Goal: Task Accomplishment & Management: Complete application form

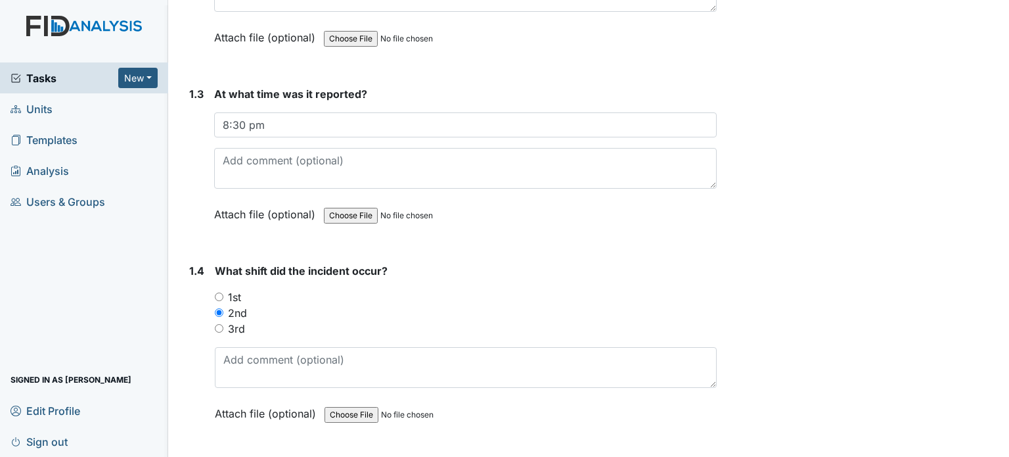
scroll to position [410, 0]
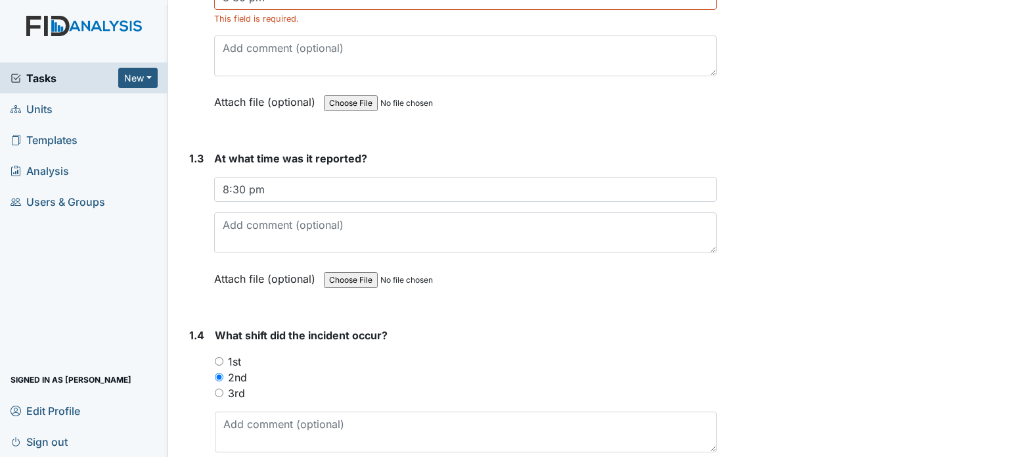
click at [64, 79] on span "Tasks" at bounding box center [65, 78] width 108 height 16
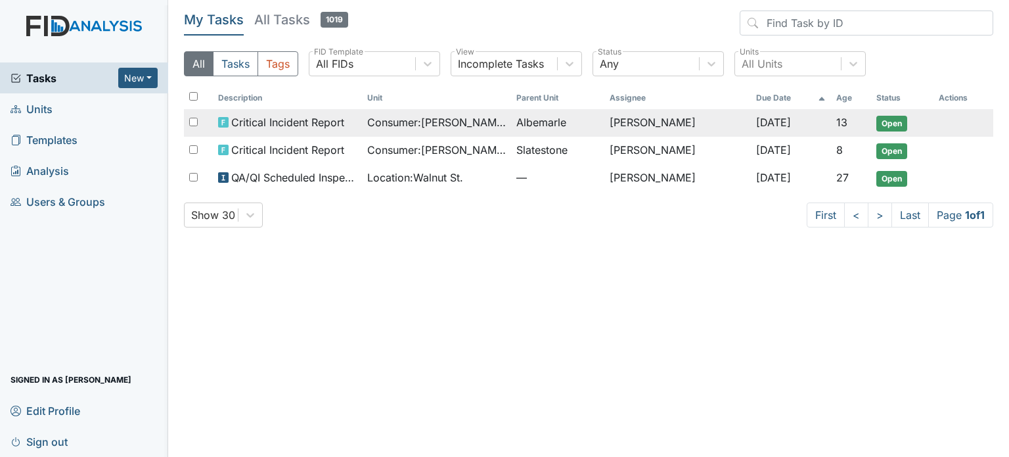
click at [472, 118] on span "Consumer : [PERSON_NAME]" at bounding box center [436, 122] width 139 height 16
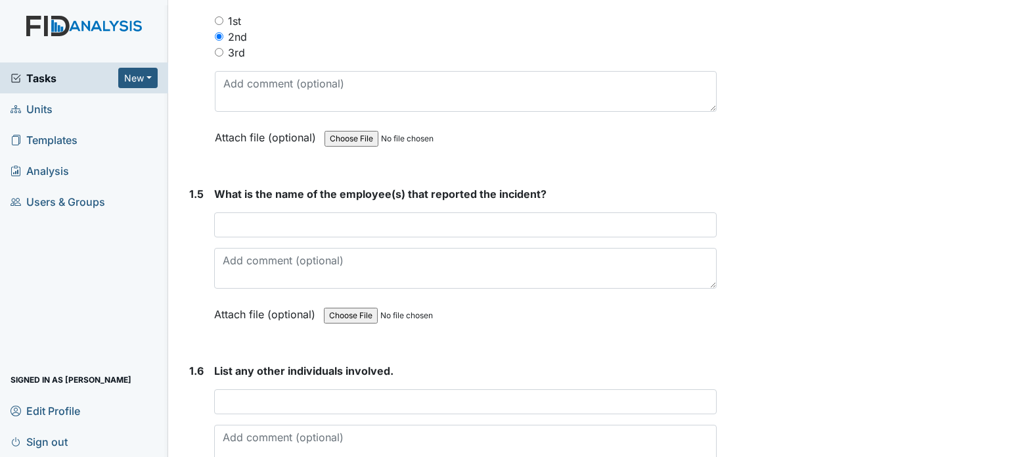
scroll to position [740, 0]
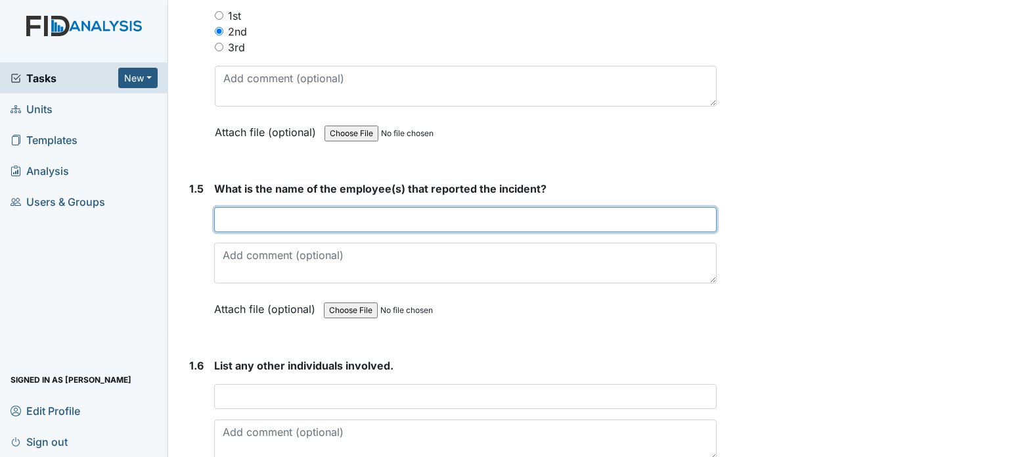
click at [466, 214] on input "text" at bounding box center [465, 219] width 503 height 25
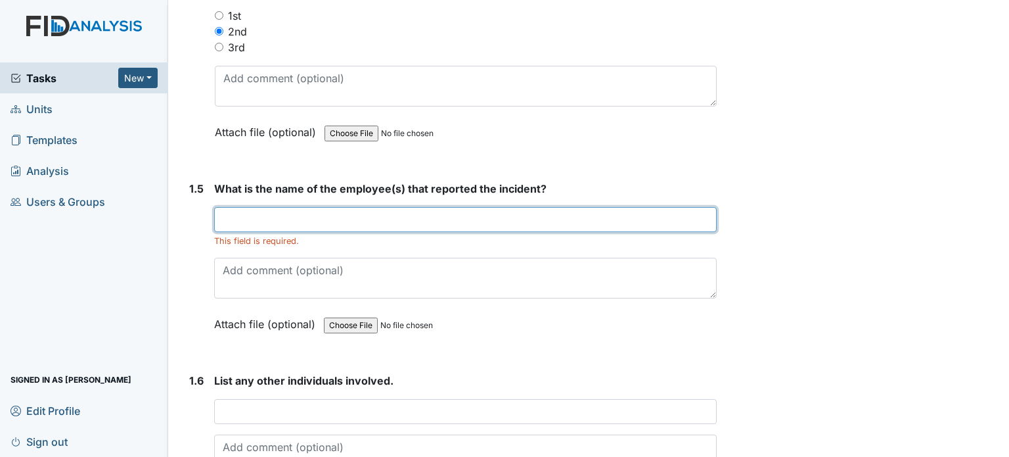
click at [298, 225] on input "text" at bounding box center [465, 219] width 503 height 25
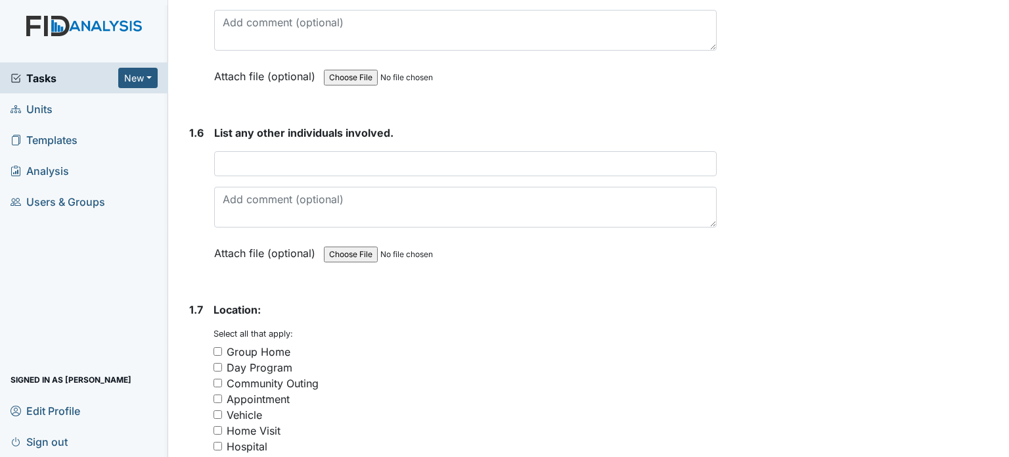
scroll to position [995, 0]
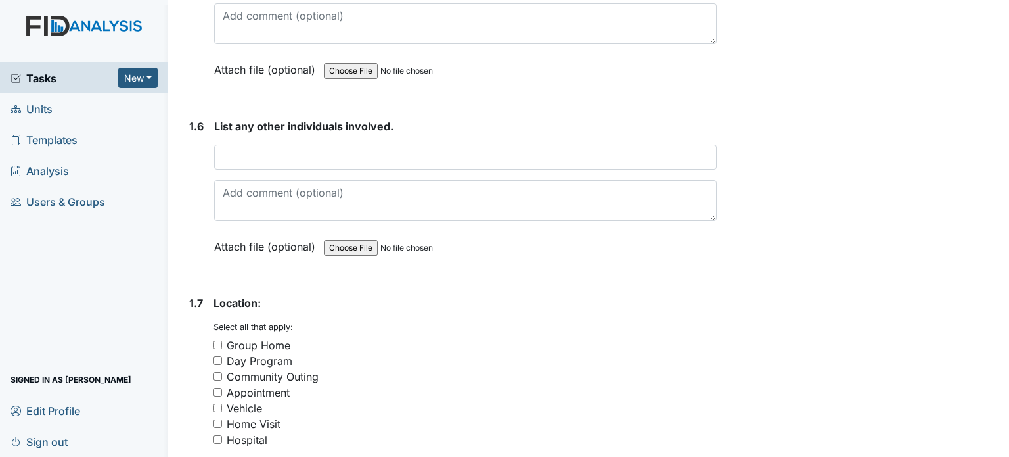
type input "Tammesha Holley"
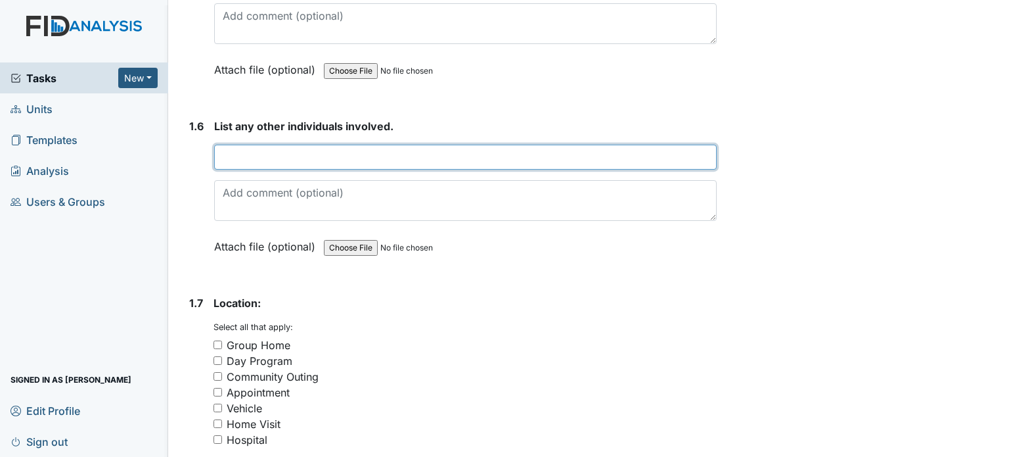
click at [436, 157] on input "text" at bounding box center [465, 157] width 503 height 25
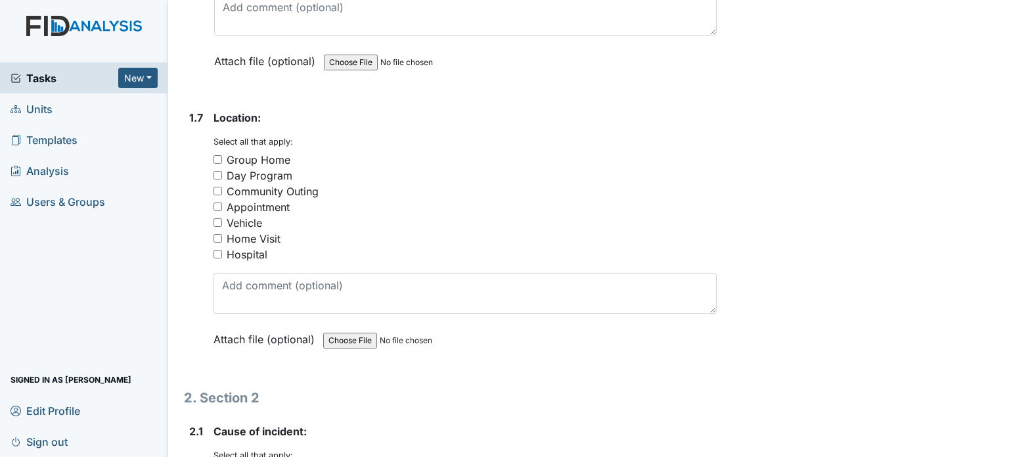
scroll to position [1181, 0]
type input "N/A"
click at [265, 153] on div "Group Home" at bounding box center [259, 158] width 64 height 16
click at [222, 154] on input "Group Home" at bounding box center [217, 158] width 9 height 9
checkbox input "true"
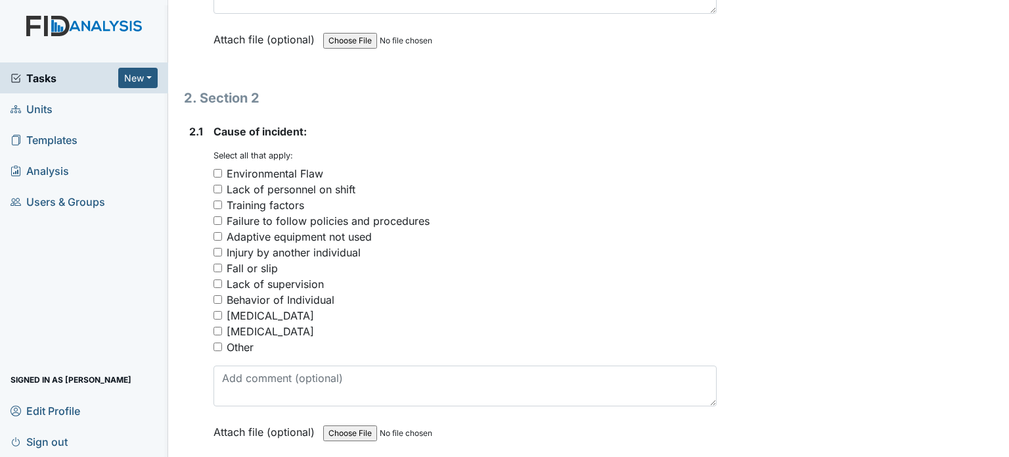
scroll to position [1486, 0]
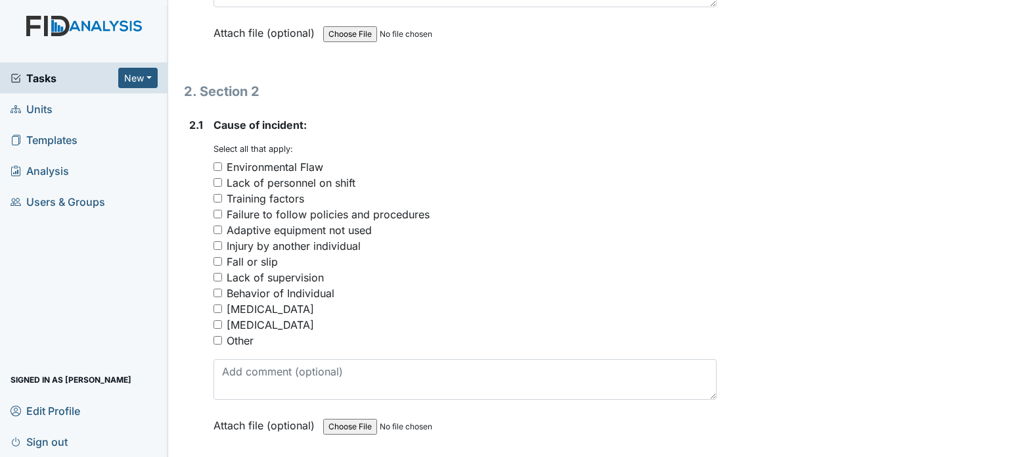
click at [269, 254] on div "Fall or slip" at bounding box center [252, 262] width 51 height 16
click at [222, 257] on input "Fall or slip" at bounding box center [217, 261] width 9 height 9
checkbox input "true"
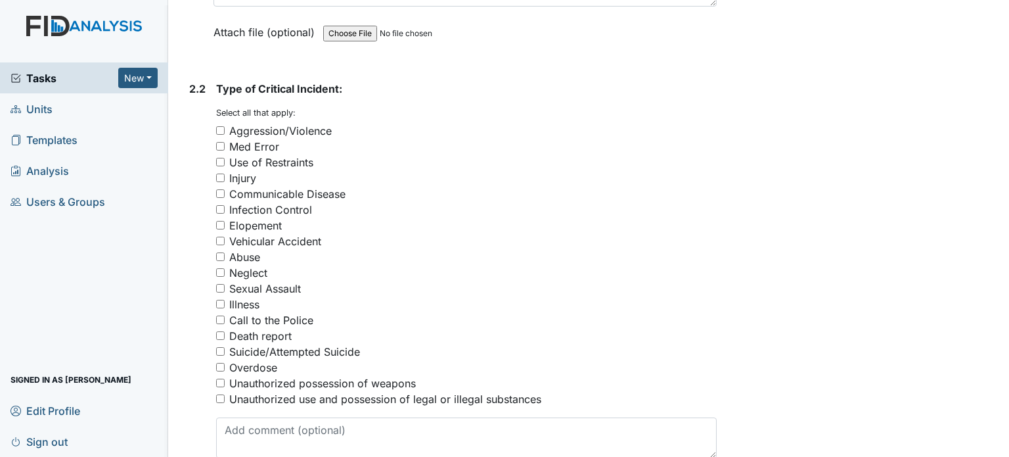
scroll to position [1880, 0]
click at [247, 174] on div "Injury" at bounding box center [242, 177] width 27 height 16
click at [225, 174] on input "Injury" at bounding box center [220, 176] width 9 height 9
checkbox input "true"
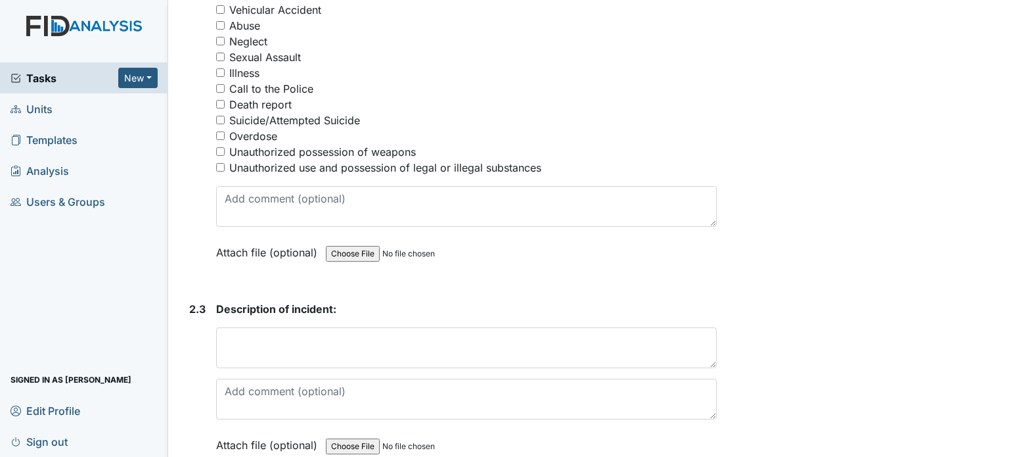
scroll to position [2197, 0]
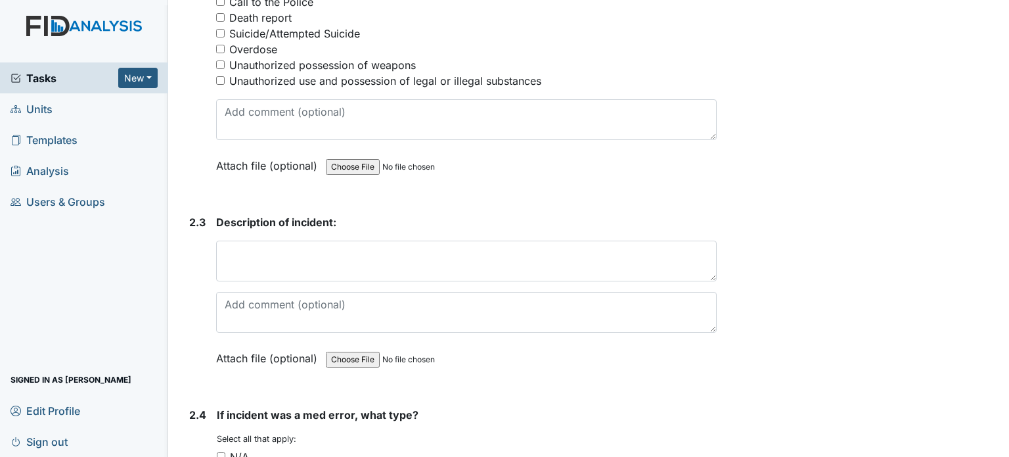
click at [259, 230] on div "Description of incident: This field is required. Attach file (optional) You can…" at bounding box center [466, 294] width 501 height 161
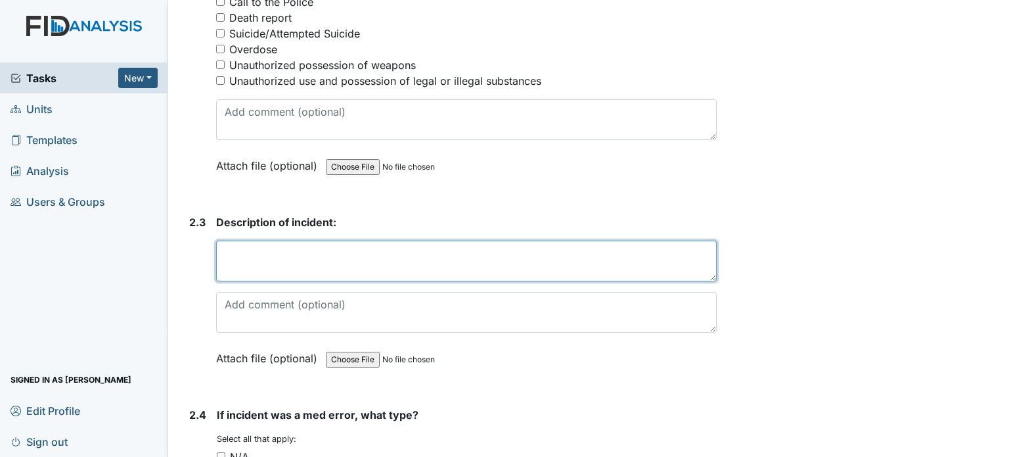
click at [265, 252] on textarea at bounding box center [466, 260] width 501 height 41
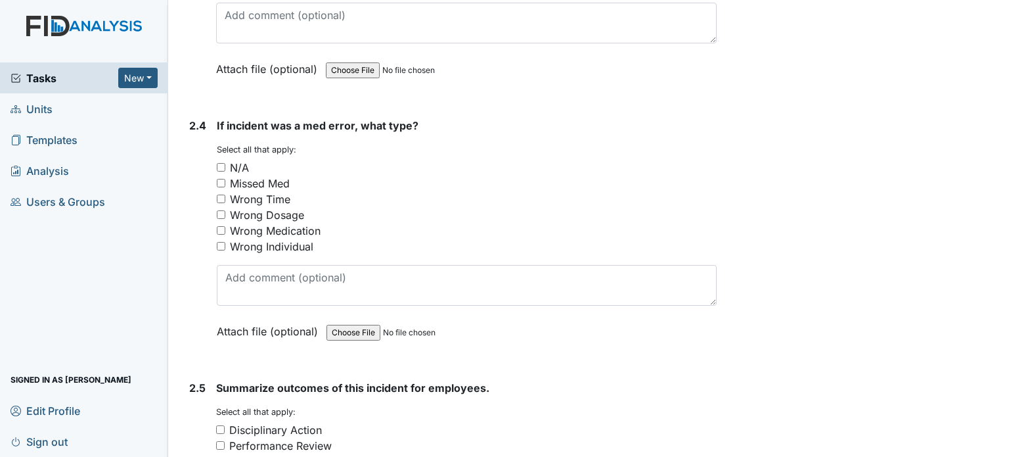
scroll to position [2486, 0]
type textarea "Linwood fractured his left wrist trying to maneuver himself in his chair."
click at [221, 163] on input "N/A" at bounding box center [221, 167] width 9 height 9
checkbox input "true"
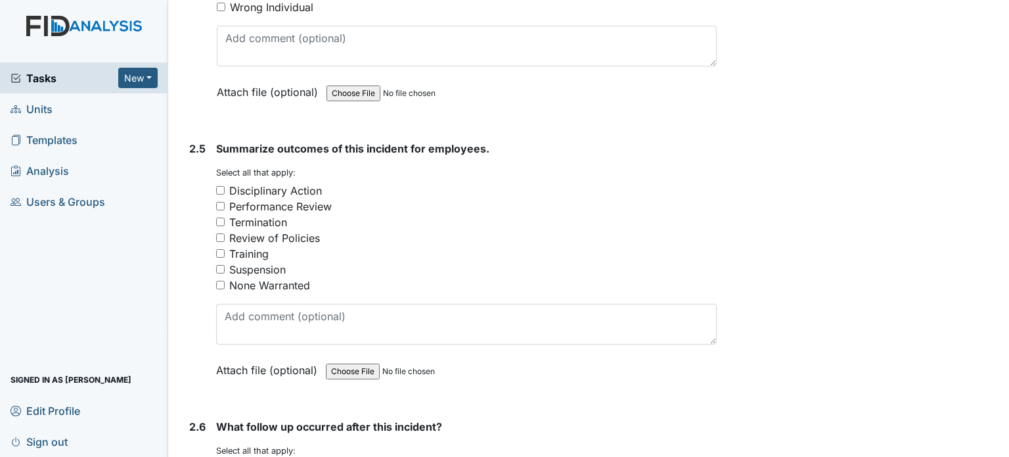
scroll to position [2725, 0]
click at [258, 277] on div "None Warranted" at bounding box center [269, 285] width 81 height 16
click at [225, 280] on input "None Warranted" at bounding box center [220, 284] width 9 height 9
checkbox input "true"
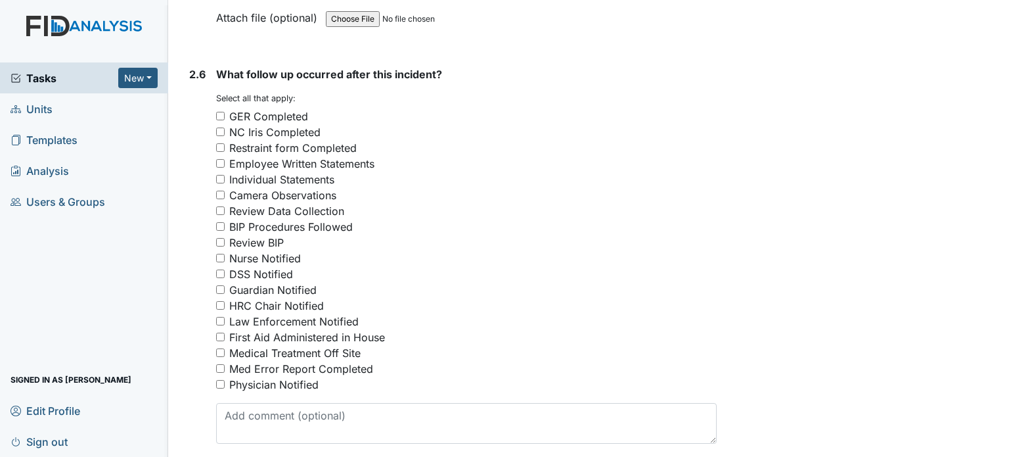
scroll to position [3079, 0]
click at [279, 108] on div "GER Completed" at bounding box center [268, 114] width 79 height 16
click at [225, 110] on input "GER Completed" at bounding box center [220, 114] width 9 height 9
checkbox input "true"
click at [279, 122] on div "NC Iris Completed" at bounding box center [274, 130] width 91 height 16
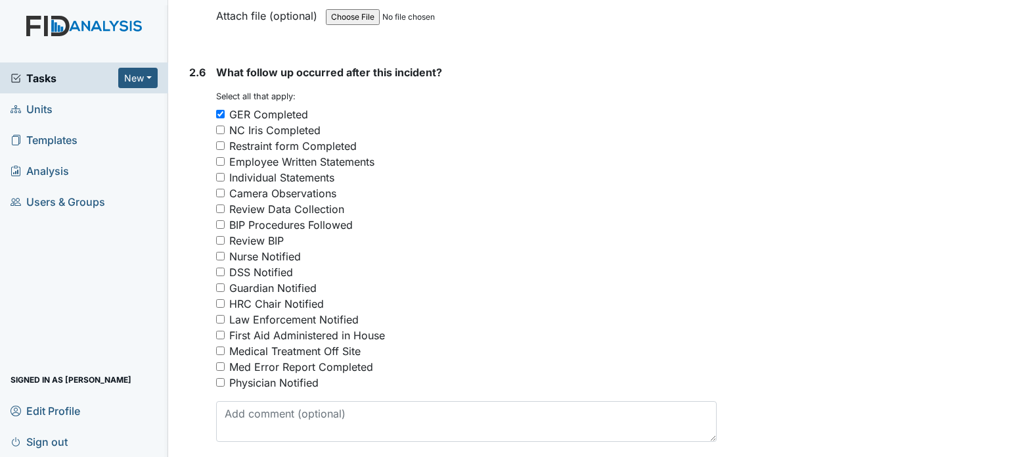
click at [225, 125] on input "NC Iris Completed" at bounding box center [220, 129] width 9 height 9
checkbox input "true"
click at [280, 185] on div "Camera Observations" at bounding box center [282, 193] width 107 height 16
click at [225, 189] on input "Camera Observations" at bounding box center [220, 193] width 9 height 9
click at [280, 185] on div "Camera Observations" at bounding box center [282, 193] width 107 height 16
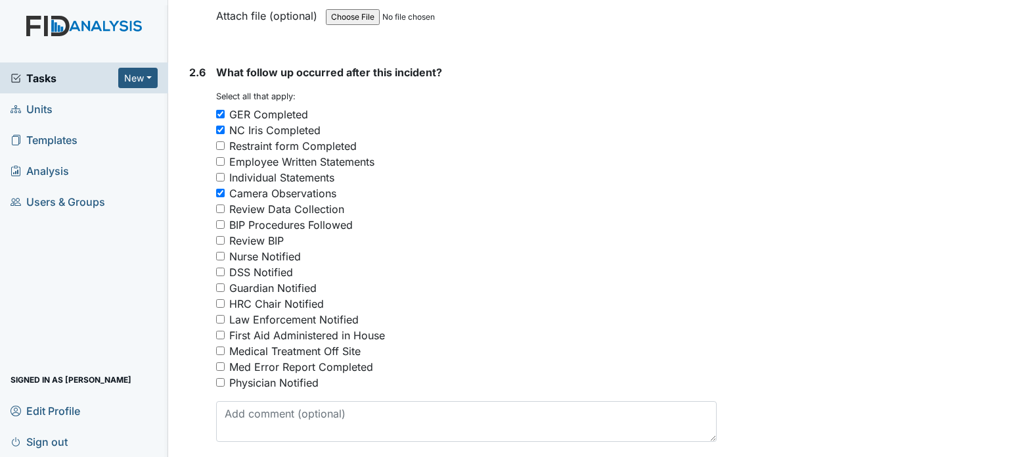
click at [225, 189] on input "Camera Observations" at bounding box center [220, 193] width 9 height 9
checkbox input "false"
click at [265, 248] on div "Nurse Notified" at bounding box center [265, 256] width 72 height 16
click at [225, 252] on input "Nurse Notified" at bounding box center [220, 256] width 9 height 9
checkbox input "true"
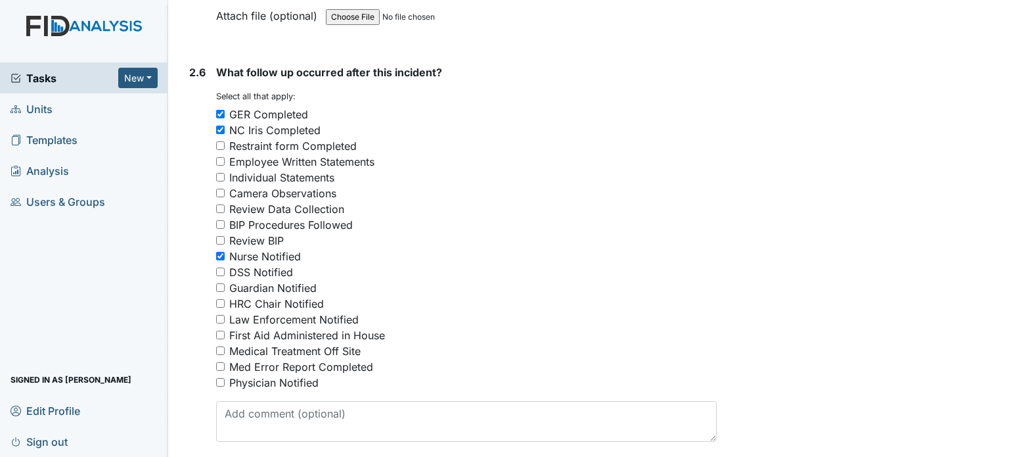
click at [263, 280] on div "Guardian Notified" at bounding box center [272, 288] width 87 height 16
click at [225, 283] on input "Guardian Notified" at bounding box center [220, 287] width 9 height 9
checkbox input "true"
click at [278, 343] on div "Medical Treatment Off Site" at bounding box center [294, 351] width 131 height 16
click at [225, 346] on input "Medical Treatment Off Site" at bounding box center [220, 350] width 9 height 9
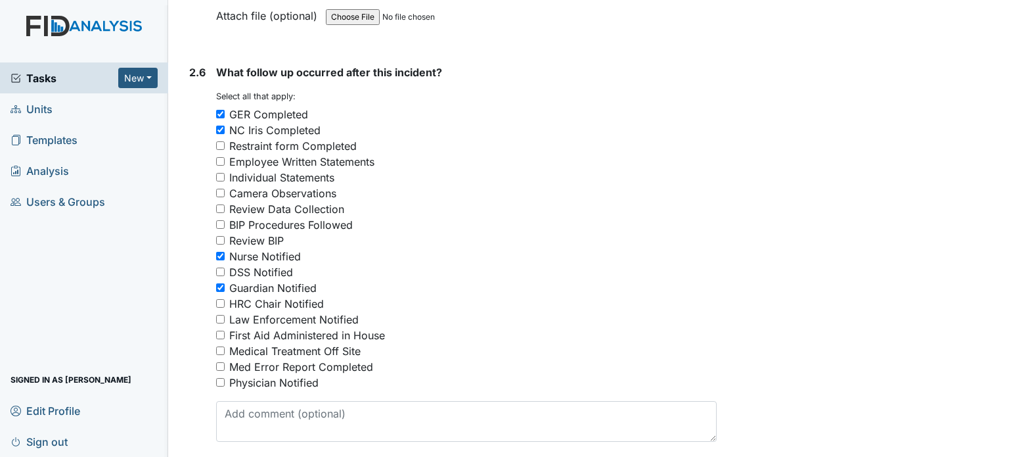
checkbox input "true"
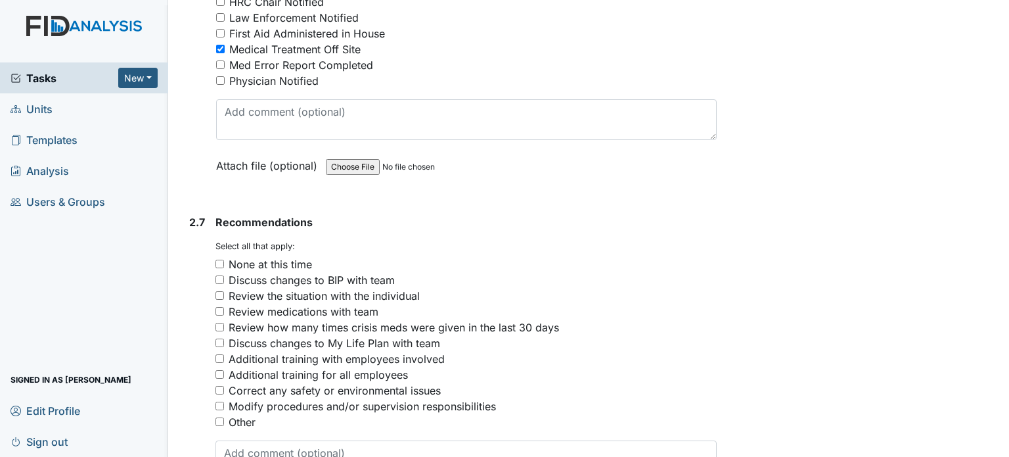
scroll to position [3389, 0]
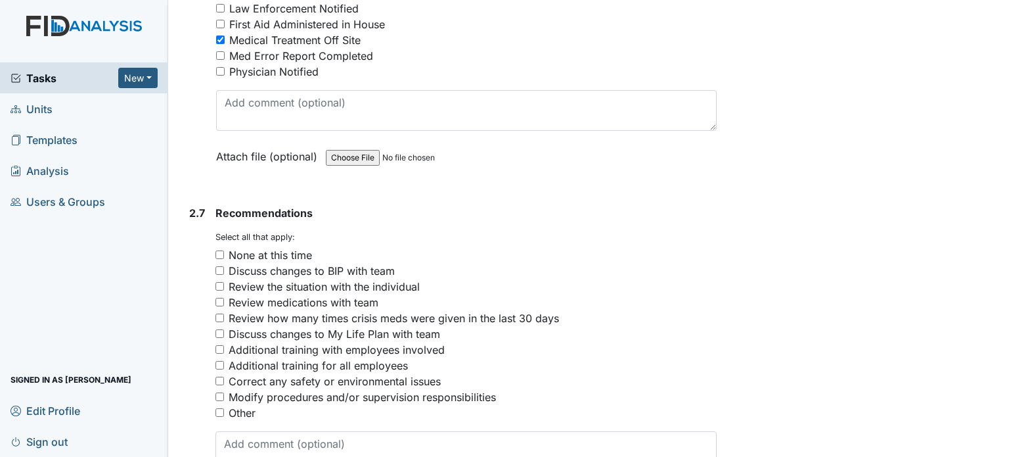
click at [285, 373] on div "Correct any safety or environmental issues" at bounding box center [335, 381] width 212 height 16
click at [224, 376] on input "Correct any safety or environmental issues" at bounding box center [219, 380] width 9 height 9
checkbox input "true"
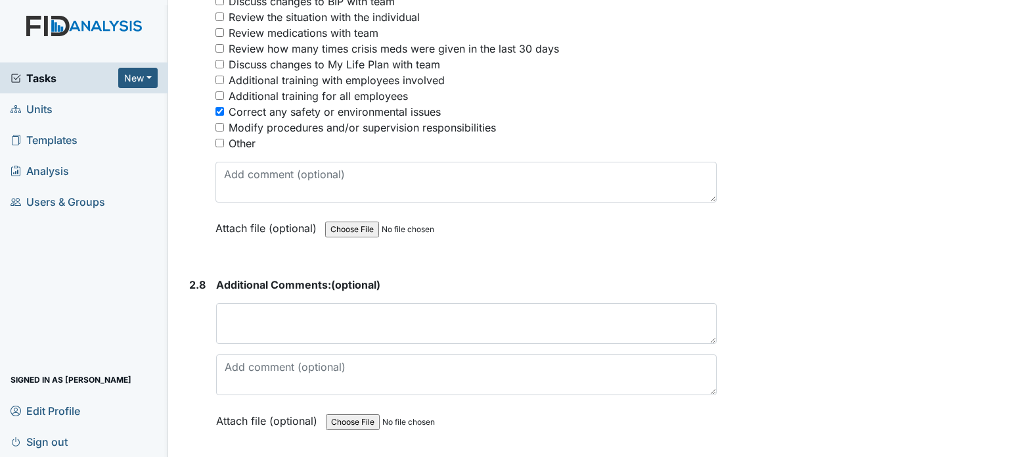
scroll to position [3696, 0]
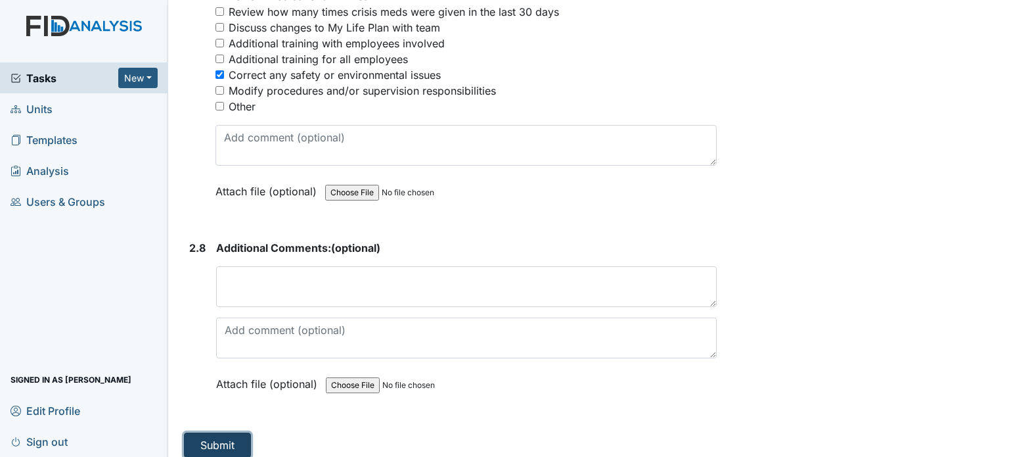
click at [232, 432] on button "Submit" at bounding box center [217, 444] width 67 height 25
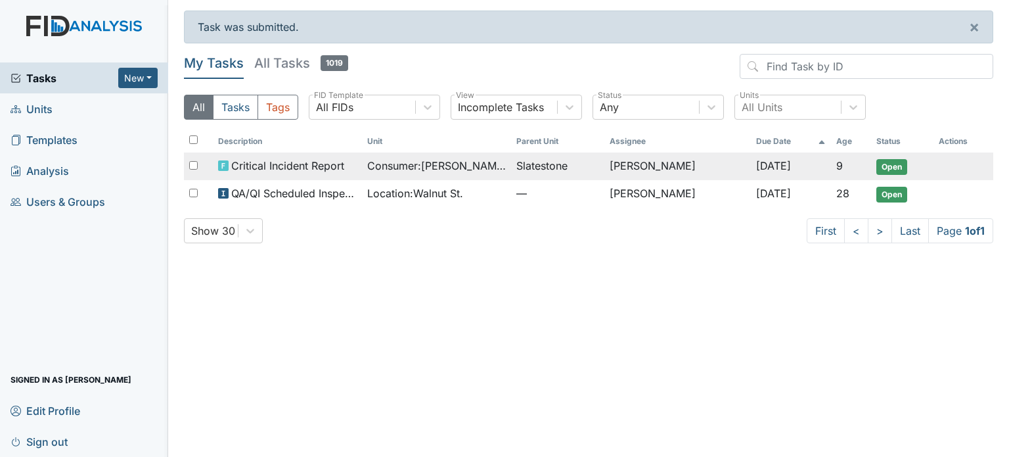
click at [464, 163] on span "Consumer : Smith, Colin" at bounding box center [436, 166] width 139 height 16
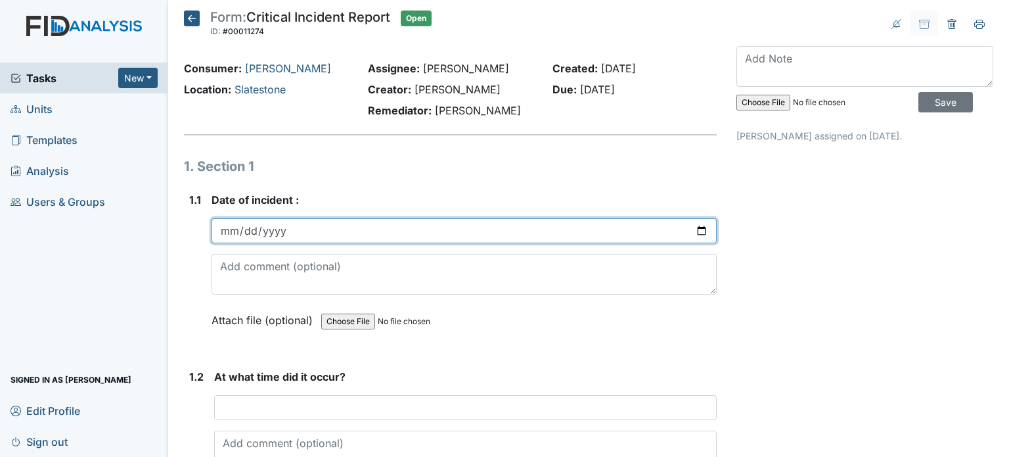
click at [696, 236] on input "date" at bounding box center [464, 230] width 505 height 25
type input "2025-07-30"
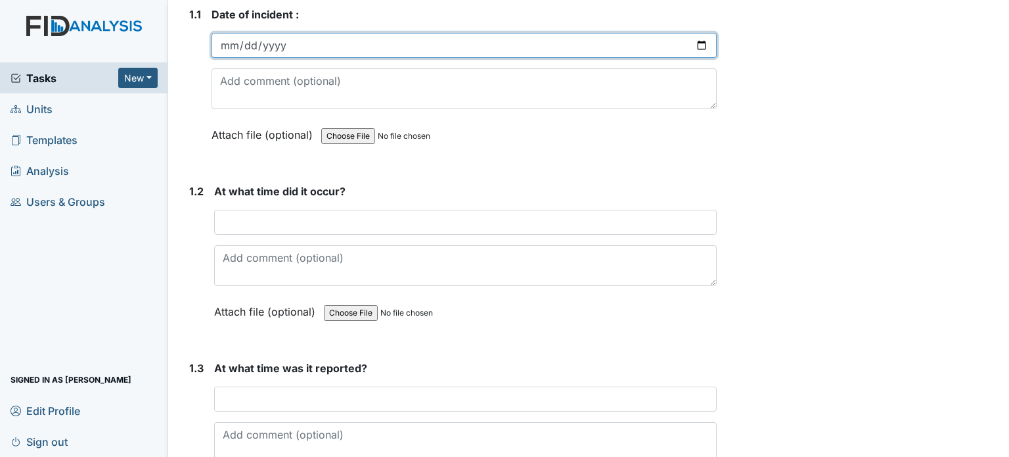
scroll to position [186, 0]
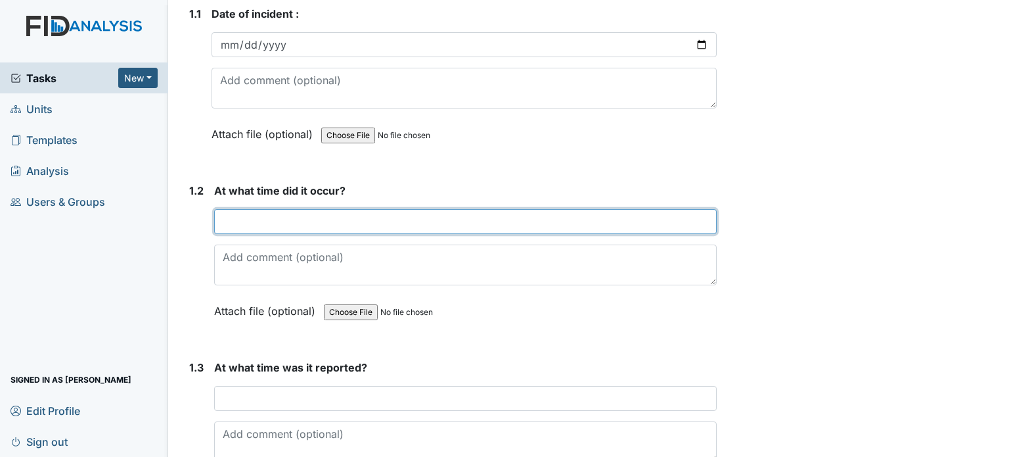
click at [274, 225] on input "text" at bounding box center [465, 221] width 503 height 25
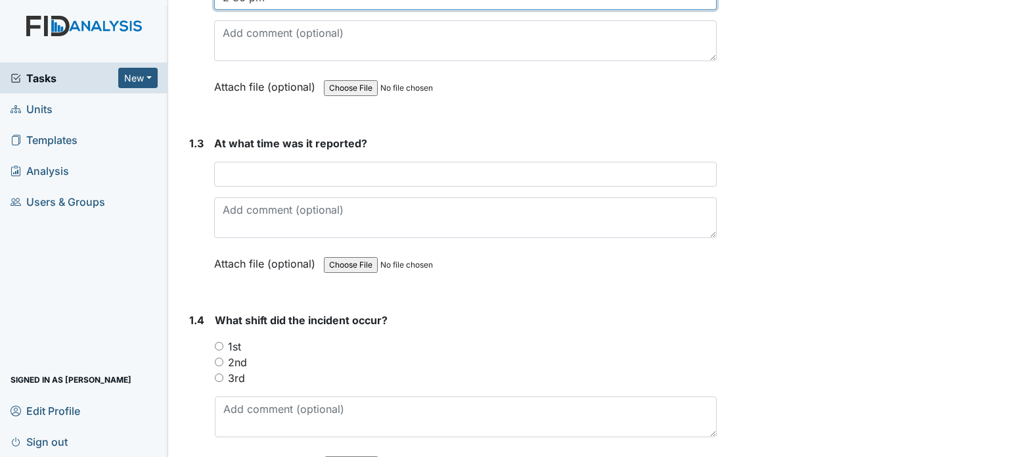
scroll to position [423, 0]
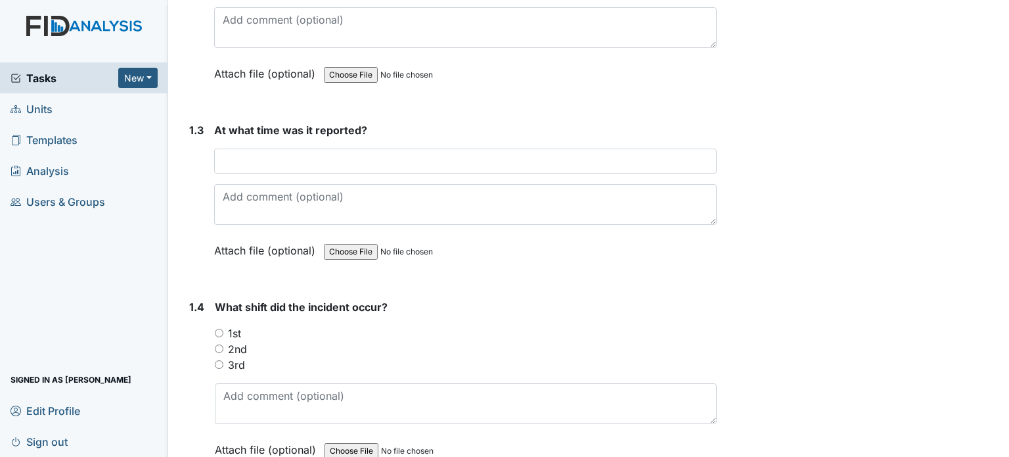
type input "2:30 pm"
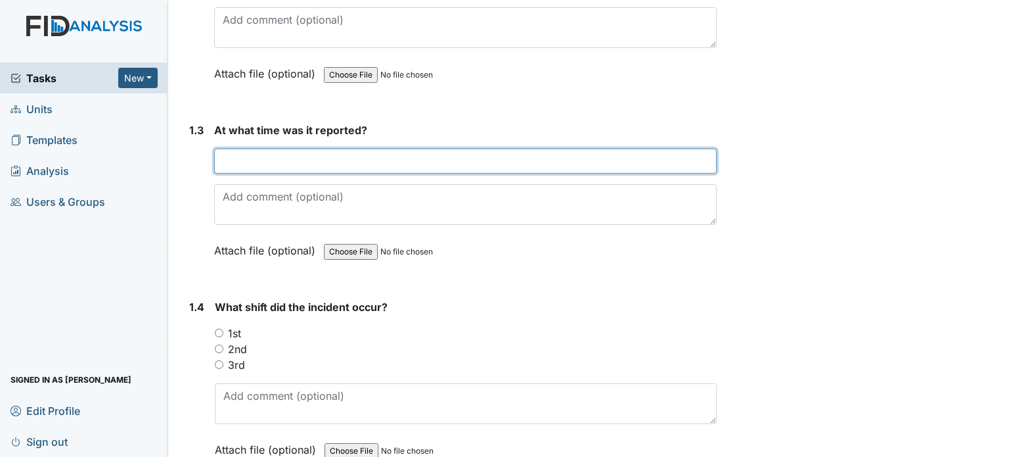
click at [284, 166] on input "text" at bounding box center [465, 160] width 503 height 25
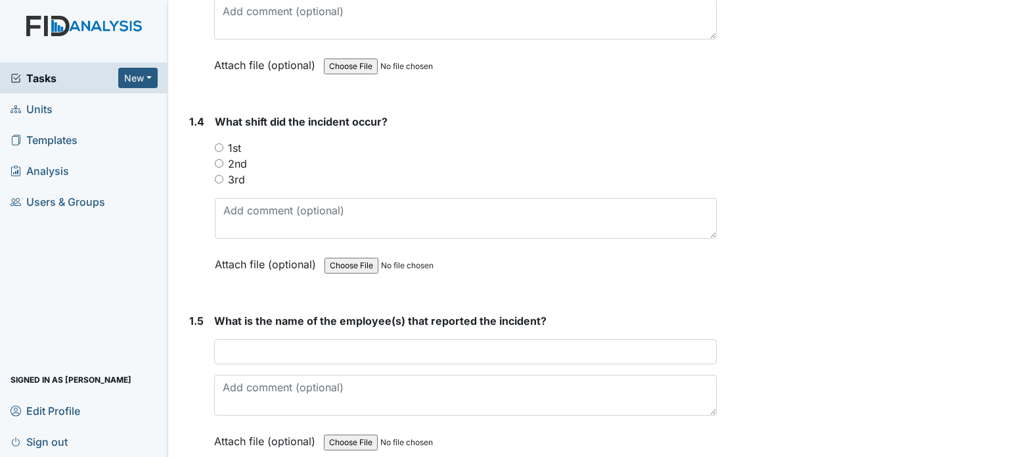
scroll to position [612, 0]
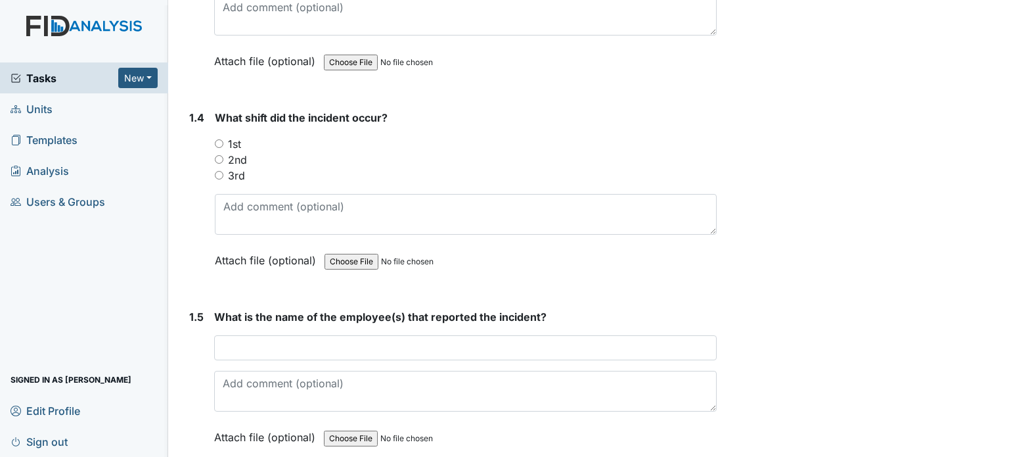
type input "2:30 pm"
click at [221, 136] on div "1st" at bounding box center [466, 144] width 502 height 16
click at [219, 141] on input "1st" at bounding box center [219, 143] width 9 height 9
radio input "true"
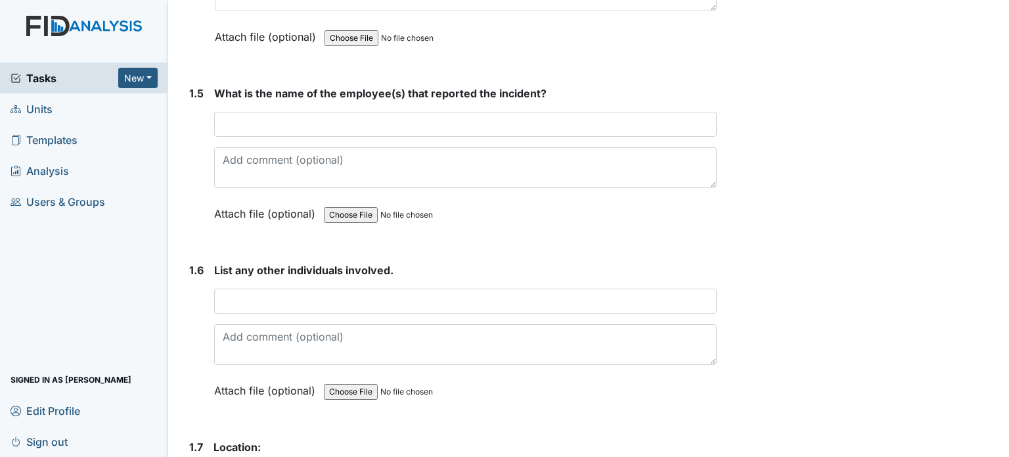
scroll to position [836, 0]
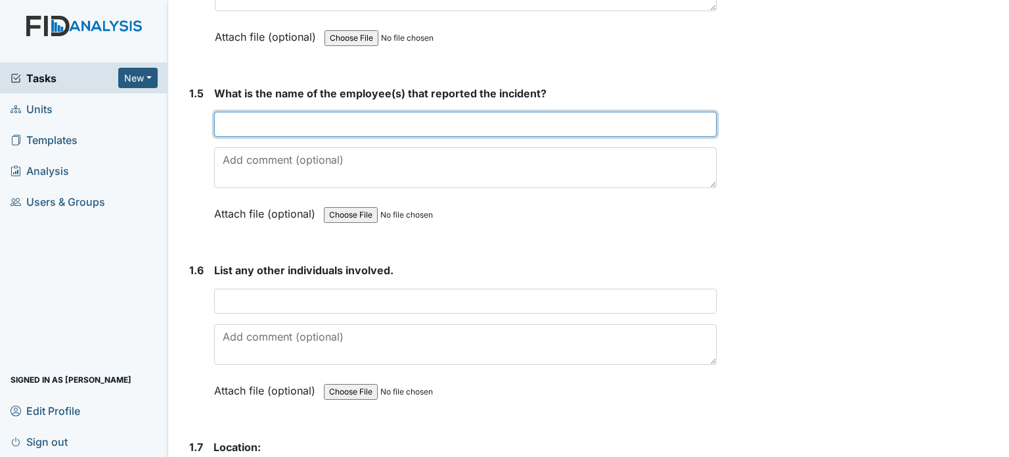
click at [240, 125] on input "text" at bounding box center [465, 124] width 503 height 25
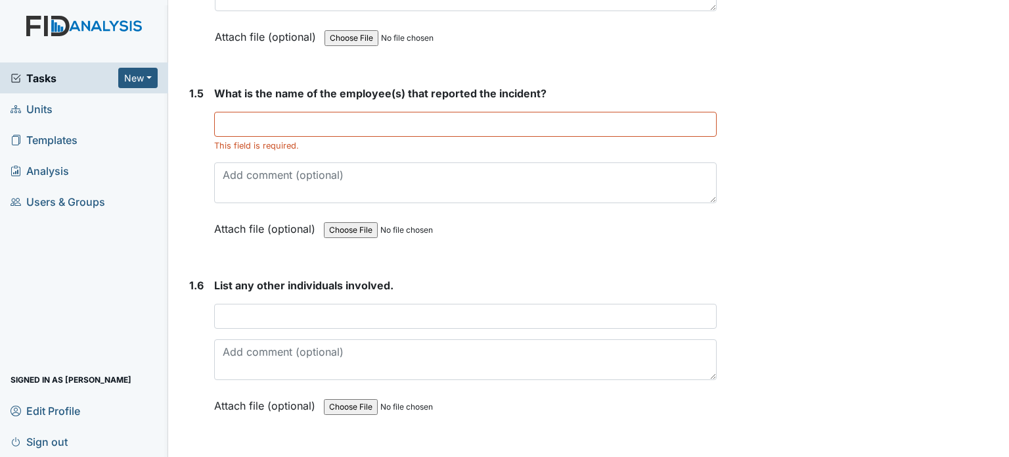
drag, startPoint x: 280, startPoint y: 104, endPoint x: 285, endPoint y: 123, distance: 20.4
click at [285, 123] on div "What is the name of the employee(s) that reported the incident? This field is r…" at bounding box center [465, 165] width 503 height 160
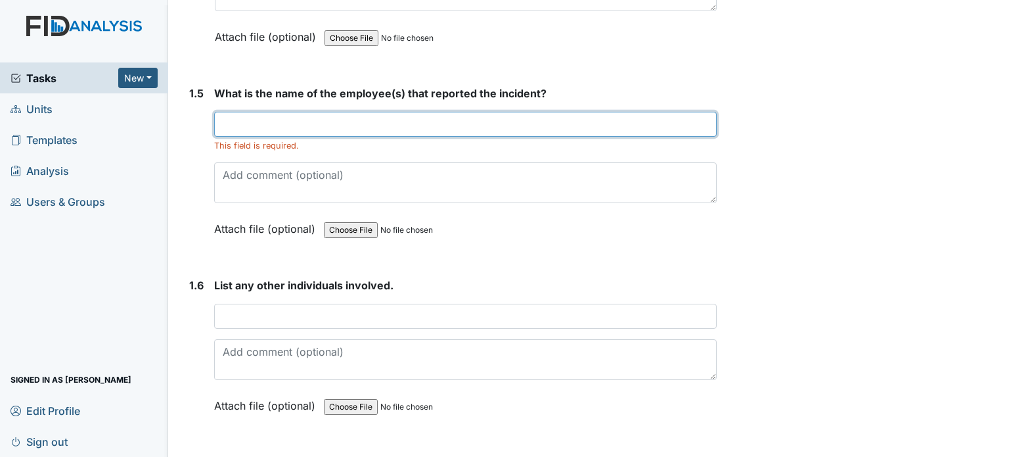
click at [285, 123] on input "text" at bounding box center [465, 124] width 503 height 25
type input "Leniyah Ferguson"
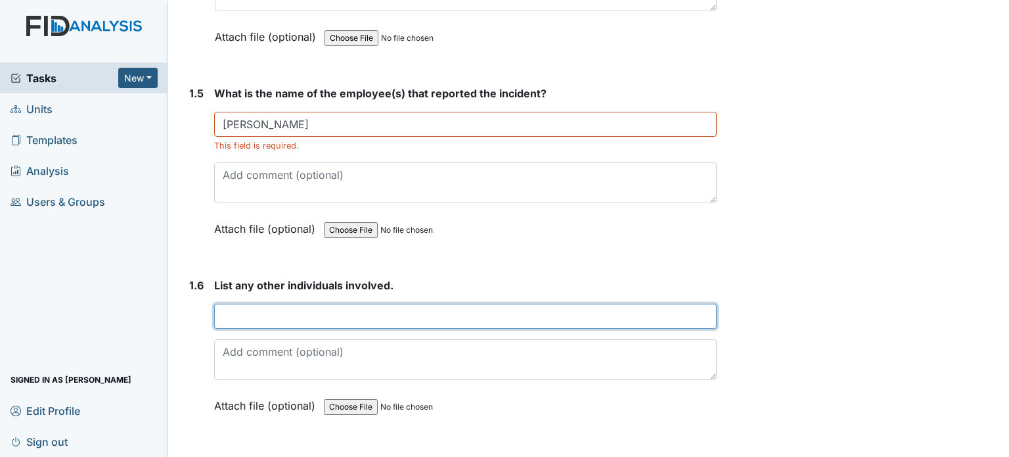
click at [293, 304] on input "text" at bounding box center [465, 315] width 503 height 25
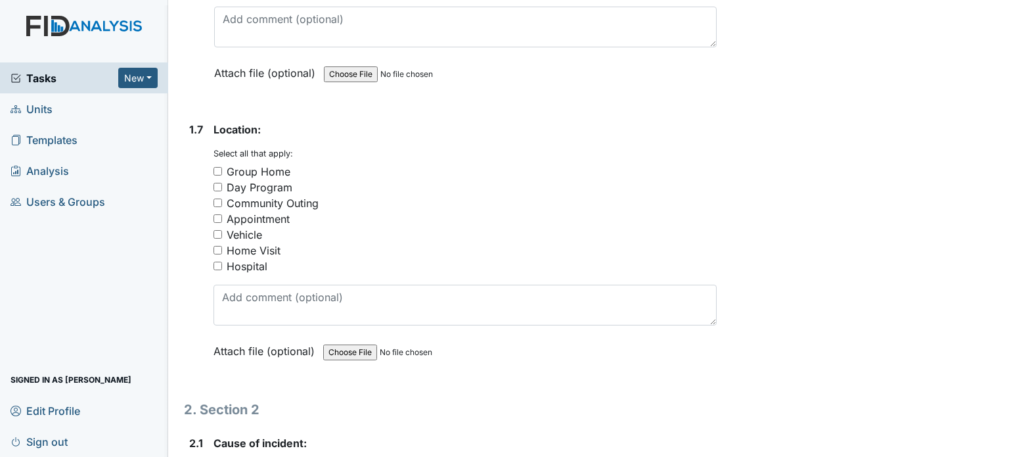
scroll to position [1169, 0]
type input "N/A"
click at [250, 227] on div "Vehicle" at bounding box center [244, 233] width 35 height 16
click at [222, 229] on input "Vehicle" at bounding box center [217, 233] width 9 height 9
checkbox input "true"
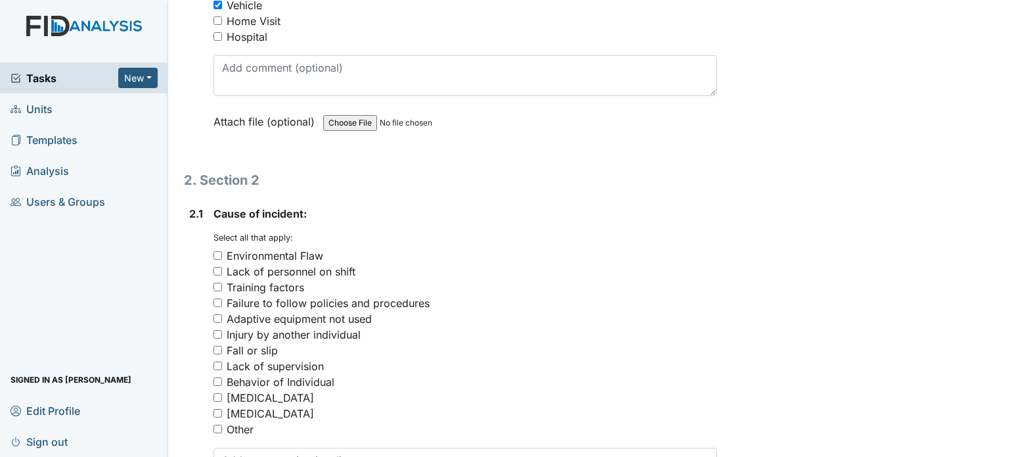
scroll to position [1508, 0]
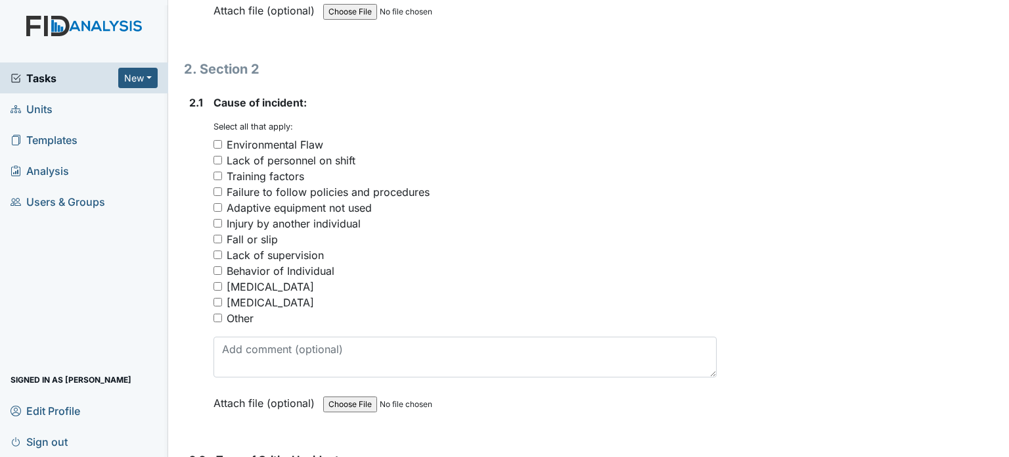
click at [282, 263] on div "Behavior of Individual" at bounding box center [281, 271] width 108 height 16
click at [222, 266] on input "Behavior of Individual" at bounding box center [217, 270] width 9 height 9
checkbox input "true"
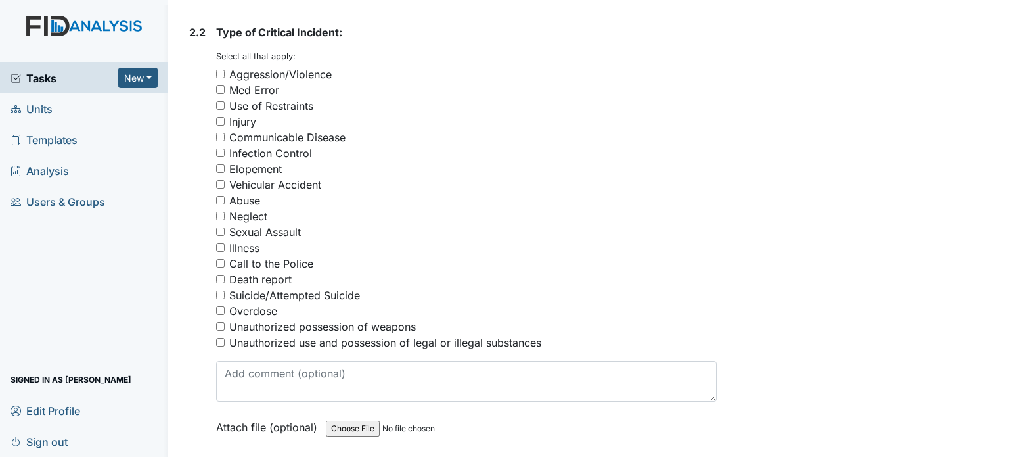
scroll to position [1944, 0]
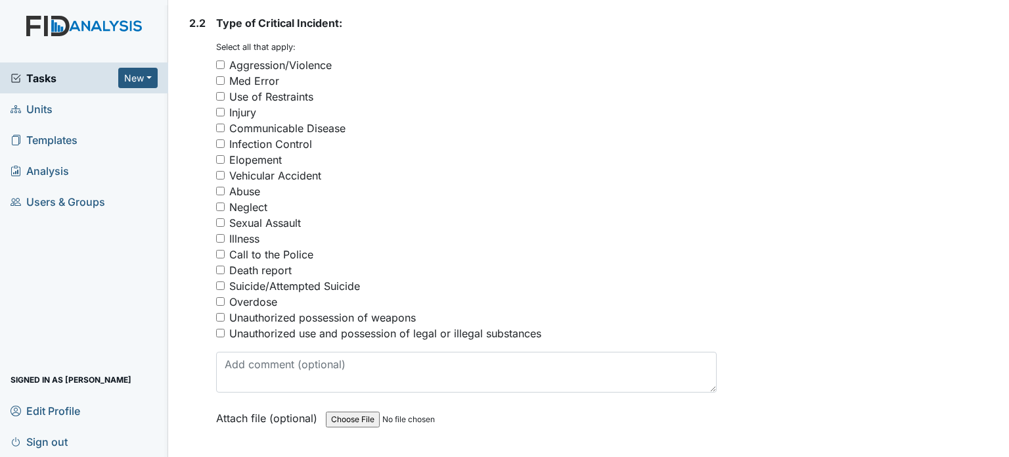
click at [313, 59] on div "Aggression/Violence" at bounding box center [280, 65] width 102 height 16
click at [225, 60] on input "Aggression/Violence" at bounding box center [220, 64] width 9 height 9
checkbox input "true"
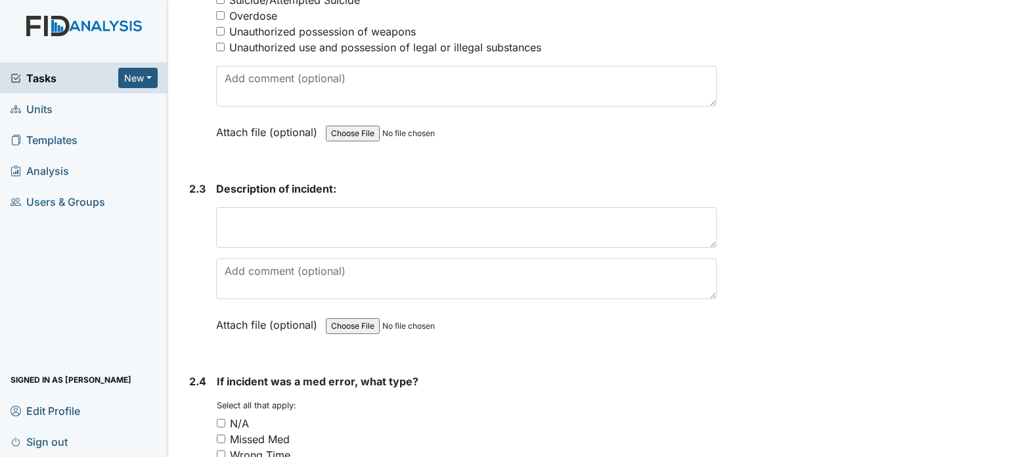
scroll to position [2231, 0]
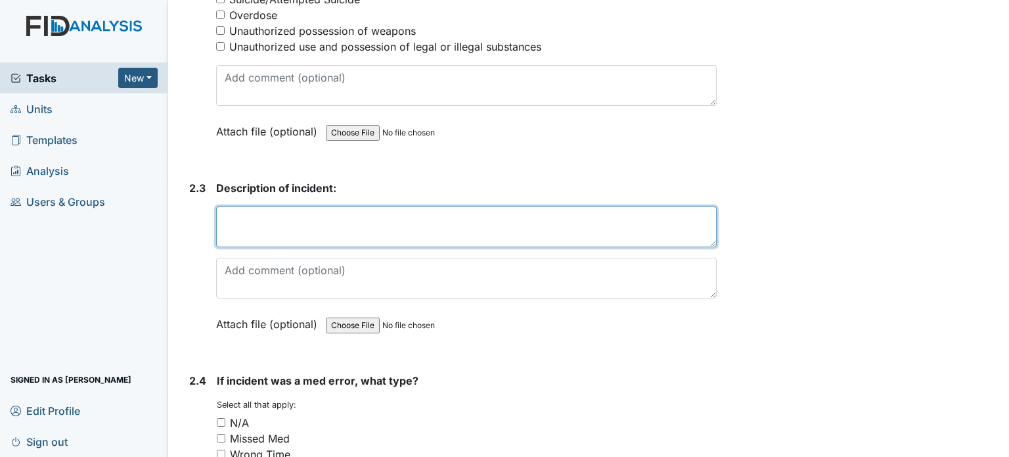
click at [286, 225] on textarea at bounding box center [466, 226] width 501 height 41
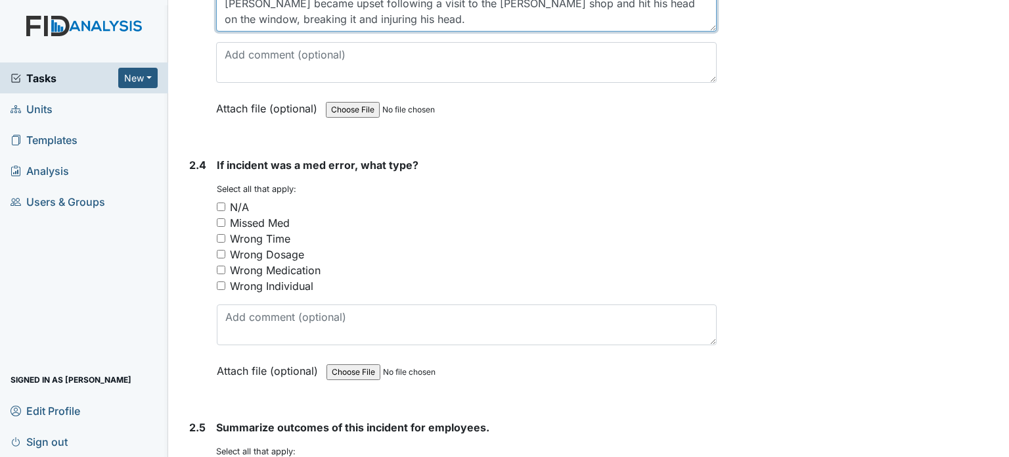
scroll to position [2456, 0]
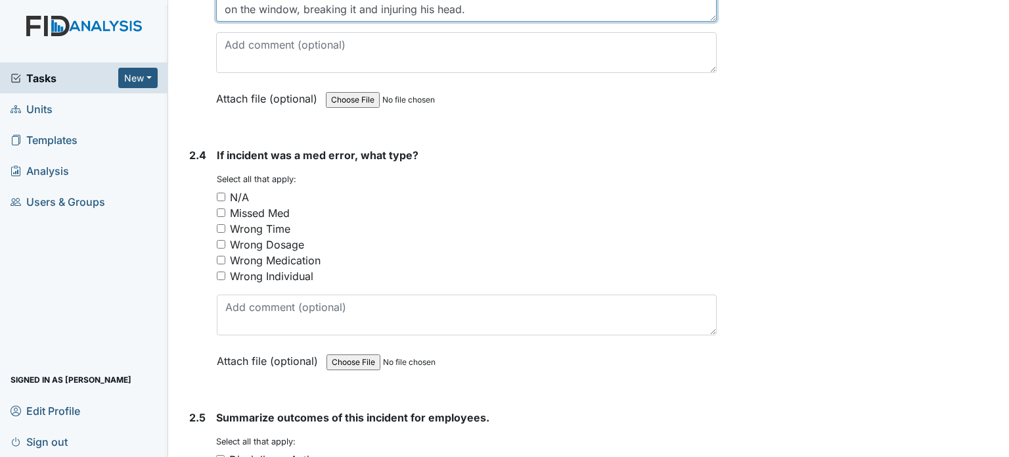
type textarea "Colin became upset following a visit to the barber shop and hit his head on the…"
click at [244, 189] on div "N/A" at bounding box center [239, 197] width 19 height 16
click at [225, 192] on input "N/A" at bounding box center [221, 196] width 9 height 9
checkbox input "true"
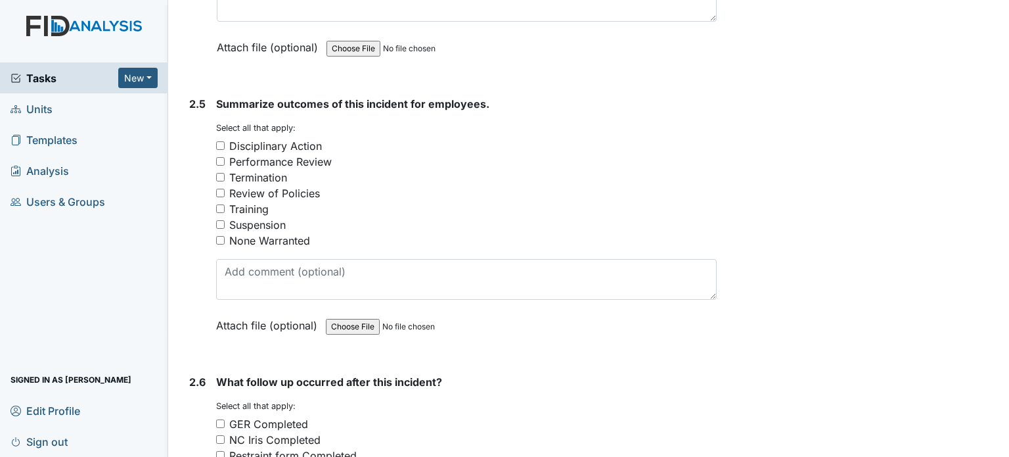
scroll to position [2790, 0]
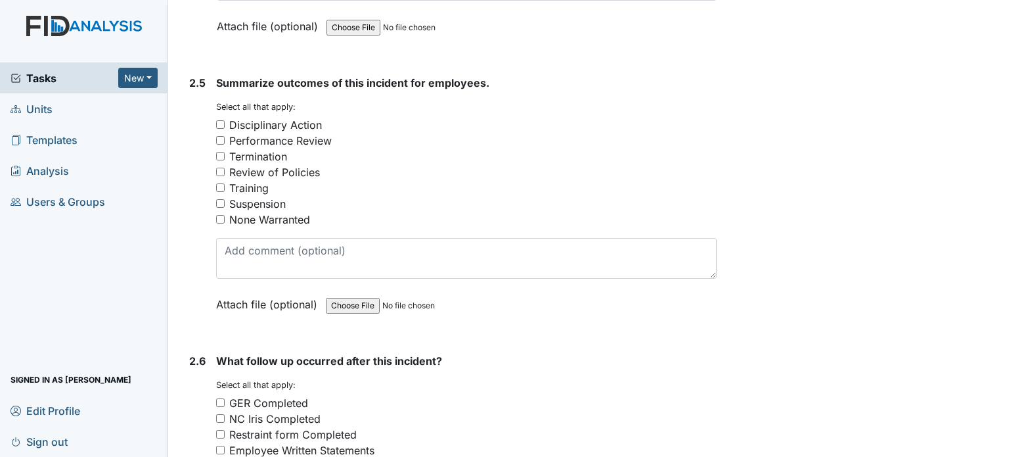
click at [279, 216] on div "None Warranted" at bounding box center [269, 220] width 81 height 16
click at [225, 216] on input "None Warranted" at bounding box center [220, 219] width 9 height 9
checkbox input "true"
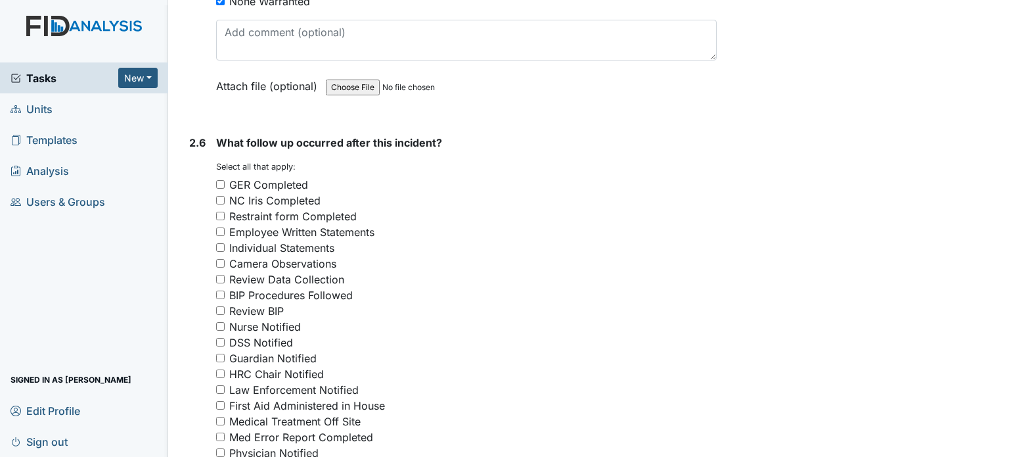
scroll to position [3008, 0]
click at [279, 181] on div "GER Completed" at bounding box center [268, 185] width 79 height 16
click at [225, 181] on input "GER Completed" at bounding box center [220, 184] width 9 height 9
checkbox input "true"
click at [280, 192] on div "NC Iris Completed" at bounding box center [274, 200] width 91 height 16
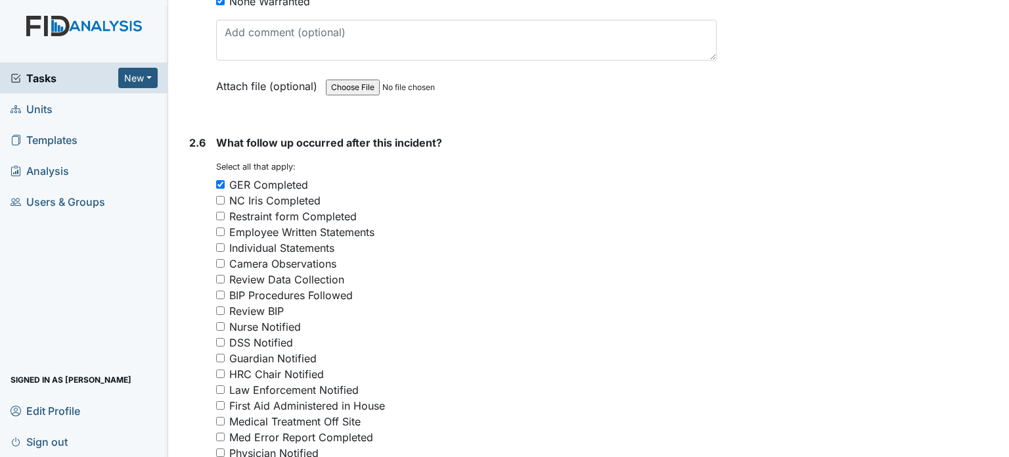
click at [225, 196] on input "NC Iris Completed" at bounding box center [220, 200] width 9 height 9
checkbox input "true"
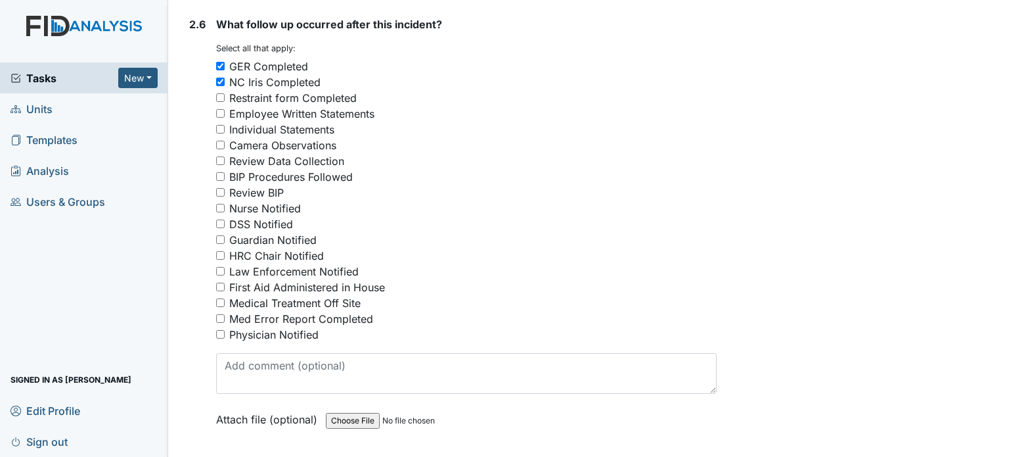
scroll to position [3128, 0]
click at [267, 199] on div "Nurse Notified" at bounding box center [265, 207] width 72 height 16
click at [225, 202] on input "Nurse Notified" at bounding box center [220, 206] width 9 height 9
checkbox input "true"
click at [267, 233] on div "Guardian Notified" at bounding box center [272, 239] width 87 height 16
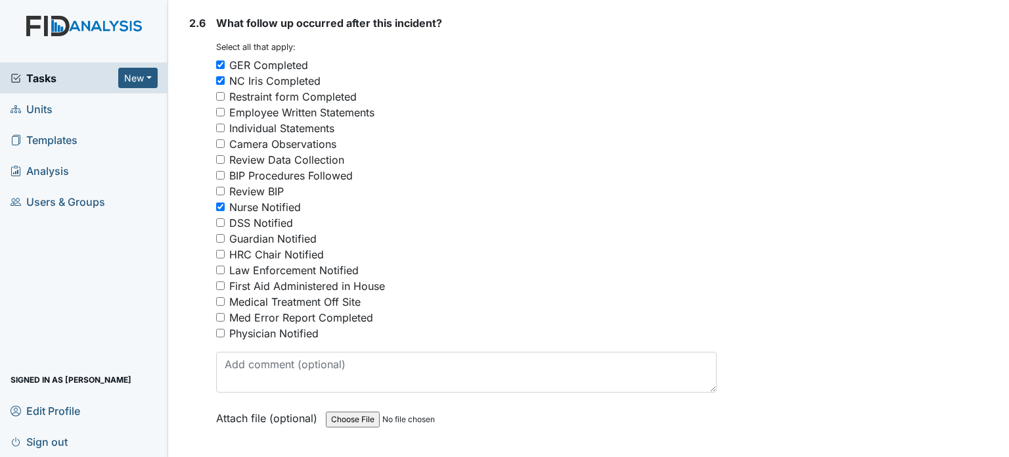
click at [225, 234] on input "Guardian Notified" at bounding box center [220, 238] width 9 height 9
checkbox input "true"
click at [276, 278] on div "First Aid Administered in House" at bounding box center [307, 286] width 156 height 16
click at [225, 281] on input "First Aid Administered in House" at bounding box center [220, 285] width 9 height 9
checkbox input "true"
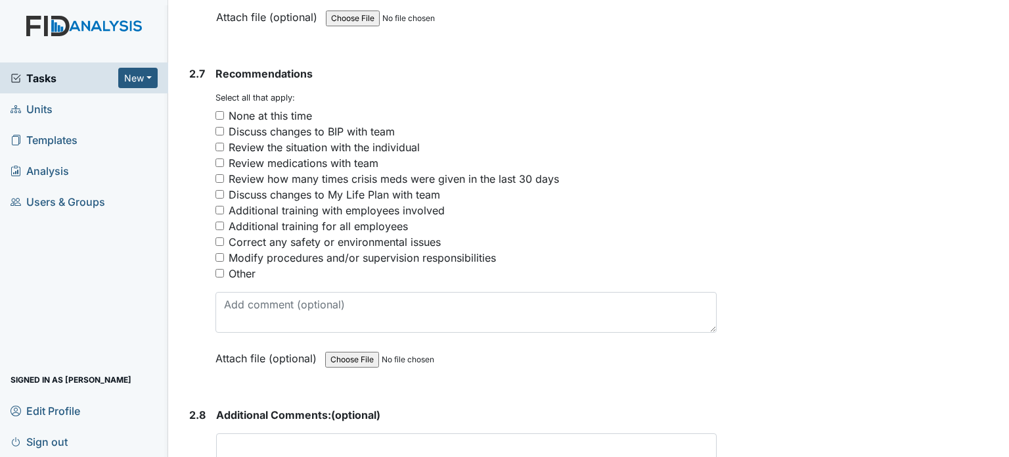
scroll to position [3539, 0]
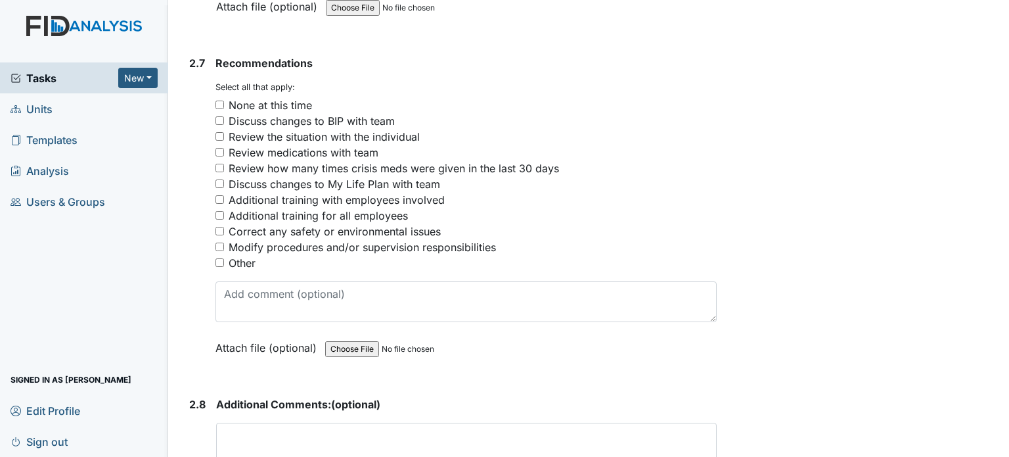
click at [291, 223] on div "Correct any safety or environmental issues" at bounding box center [335, 231] width 212 height 16
click at [224, 227] on input "Correct any safety or environmental issues" at bounding box center [219, 231] width 9 height 9
checkbox input "true"
click at [297, 114] on div "Discuss changes to BIP with team" at bounding box center [312, 121] width 166 height 16
click at [224, 116] on input "Discuss changes to BIP with team" at bounding box center [219, 120] width 9 height 9
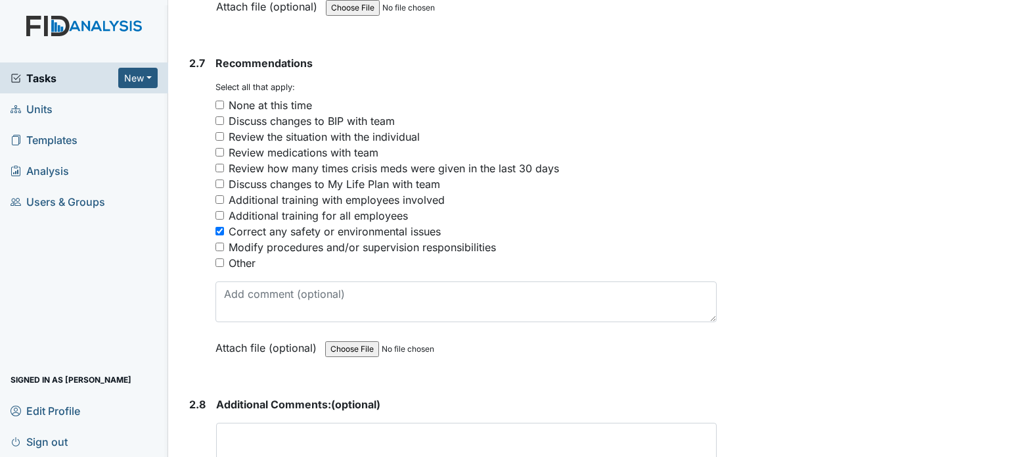
checkbox input "true"
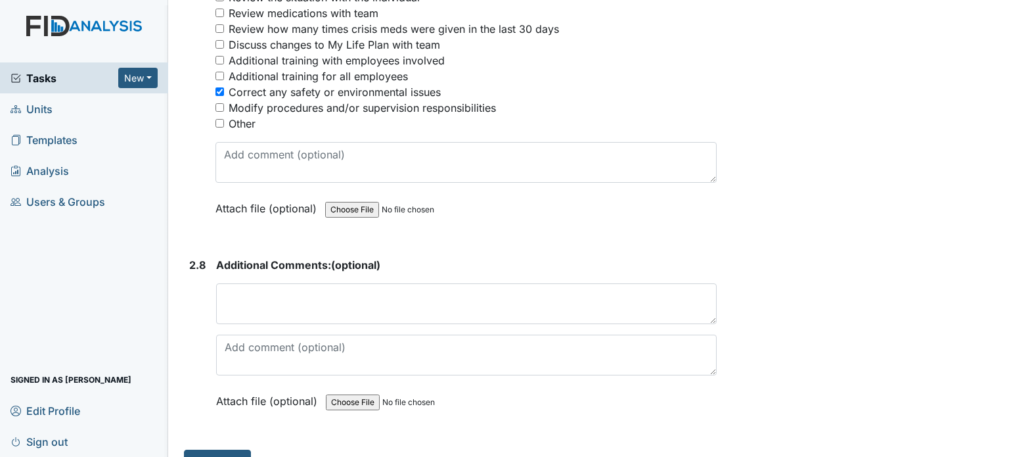
scroll to position [3696, 0]
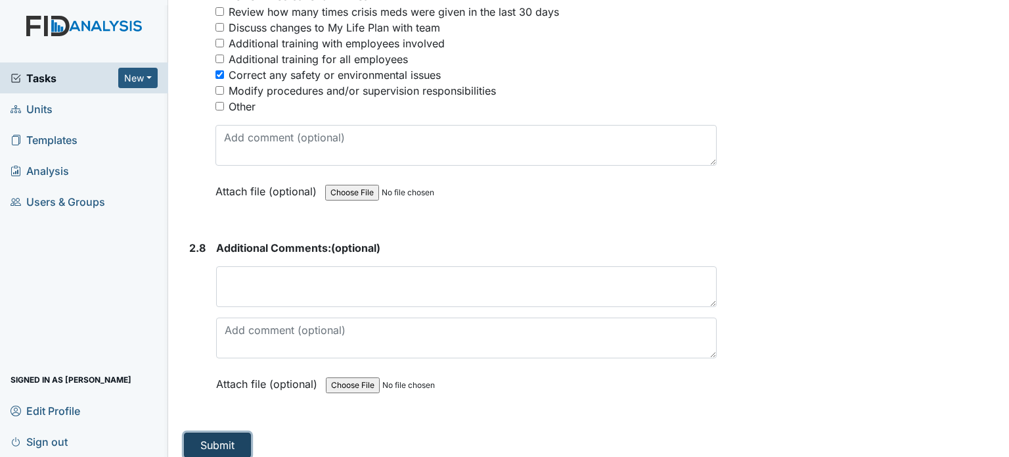
click at [215, 433] on button "Submit" at bounding box center [217, 444] width 67 height 25
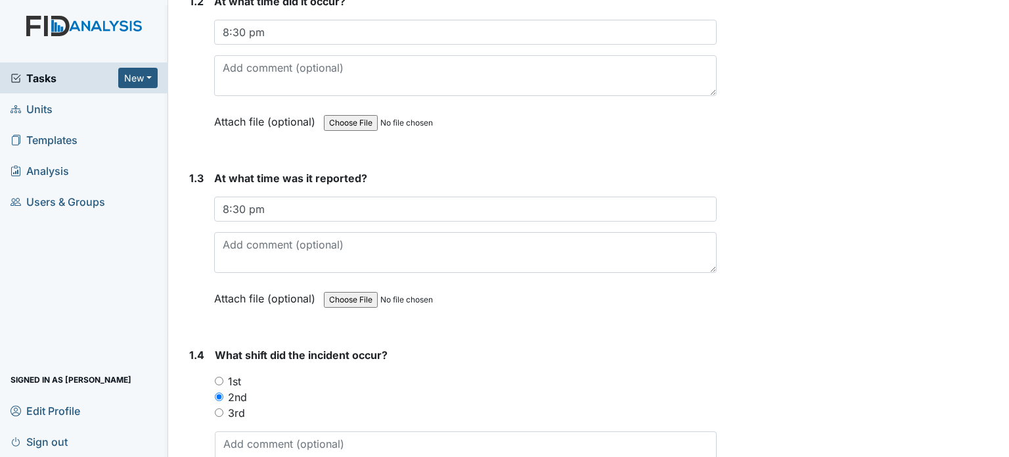
scroll to position [373, 0]
